Goal: Transaction & Acquisition: Download file/media

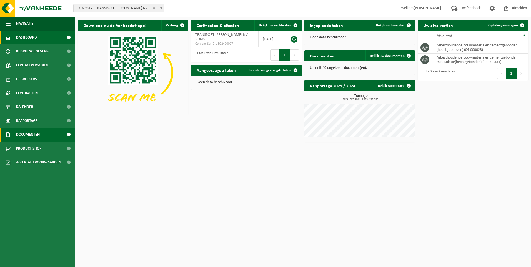
click at [29, 136] on span "Documenten" at bounding box center [28, 135] width 24 height 14
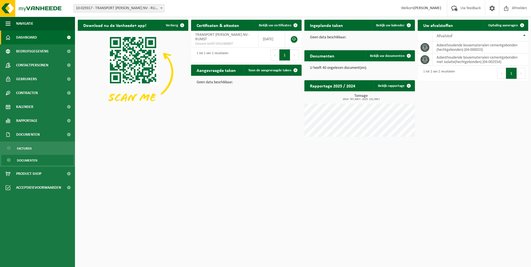
click at [31, 160] on span "Documenten" at bounding box center [27, 160] width 21 height 11
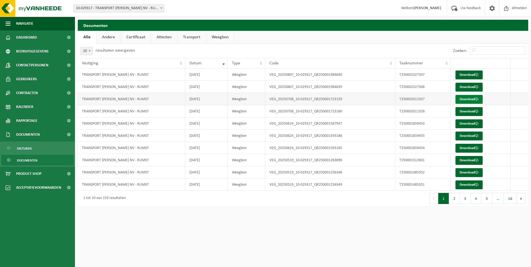
click at [462, 102] on link "Download" at bounding box center [468, 99] width 27 height 9
click at [465, 111] on link "Download" at bounding box center [468, 111] width 27 height 9
